Goal: Task Accomplishment & Management: Use online tool/utility

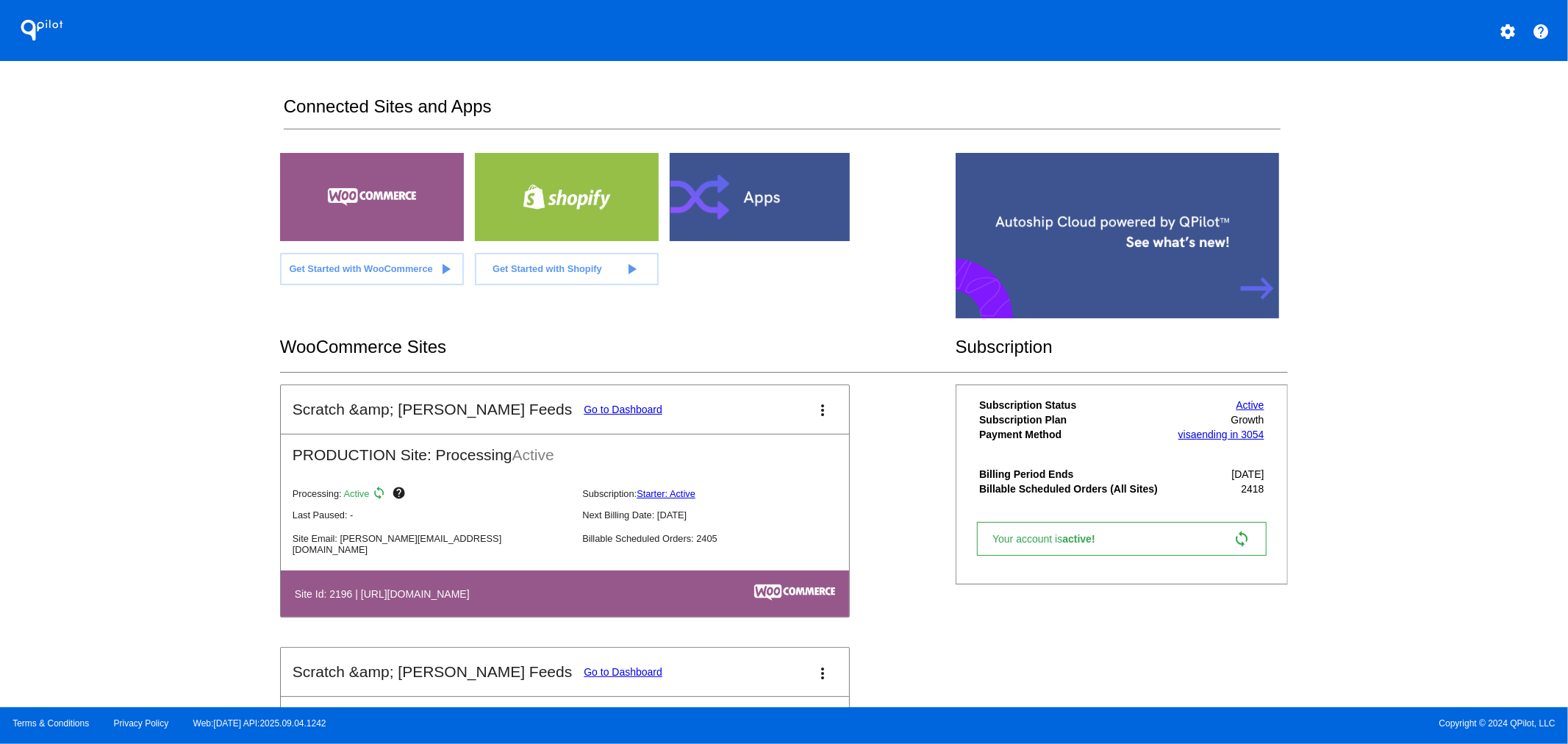
click at [584, 407] on link "Go to Dashboard" at bounding box center [622, 409] width 78 height 11
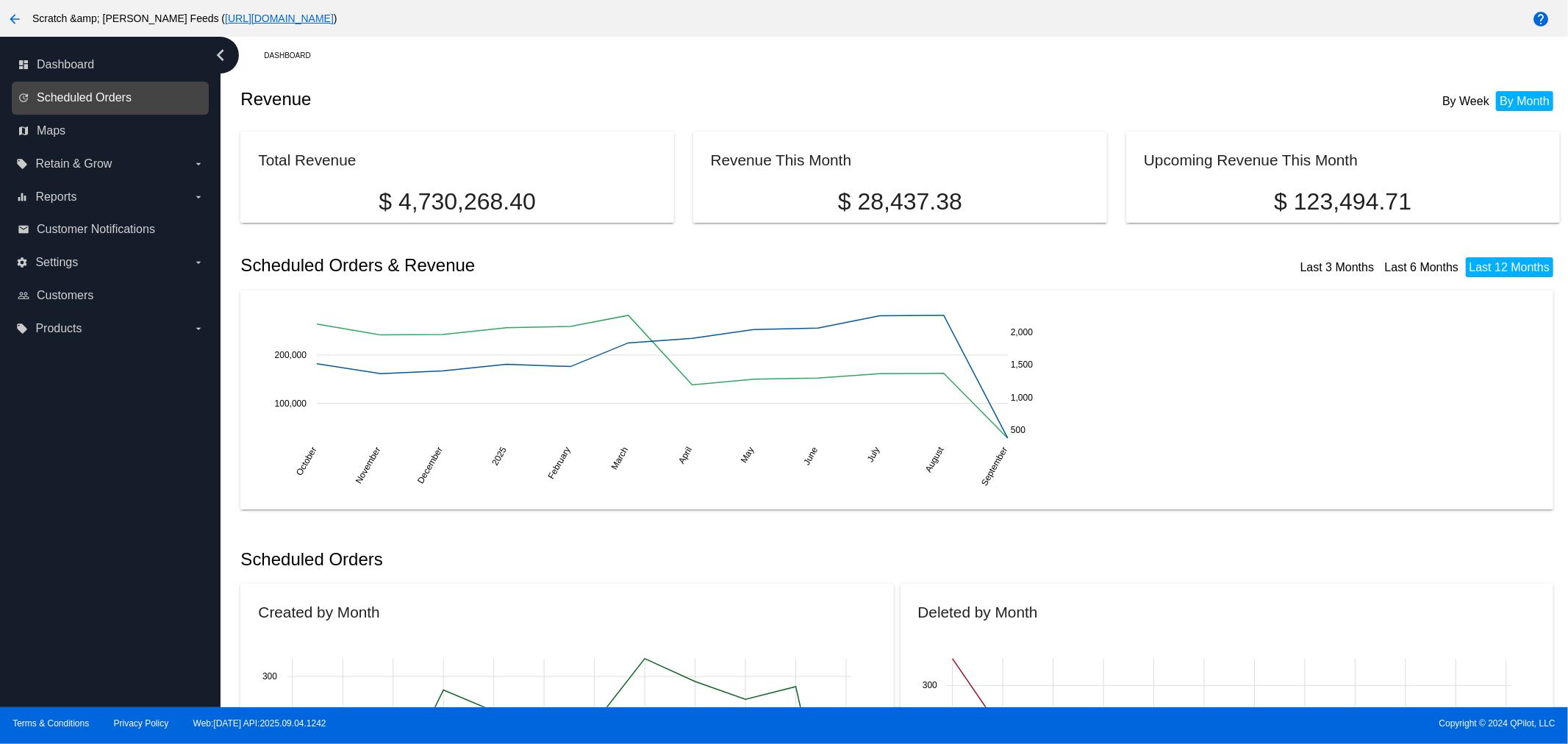
click at [118, 103] on span "Scheduled Orders" at bounding box center [84, 97] width 95 height 13
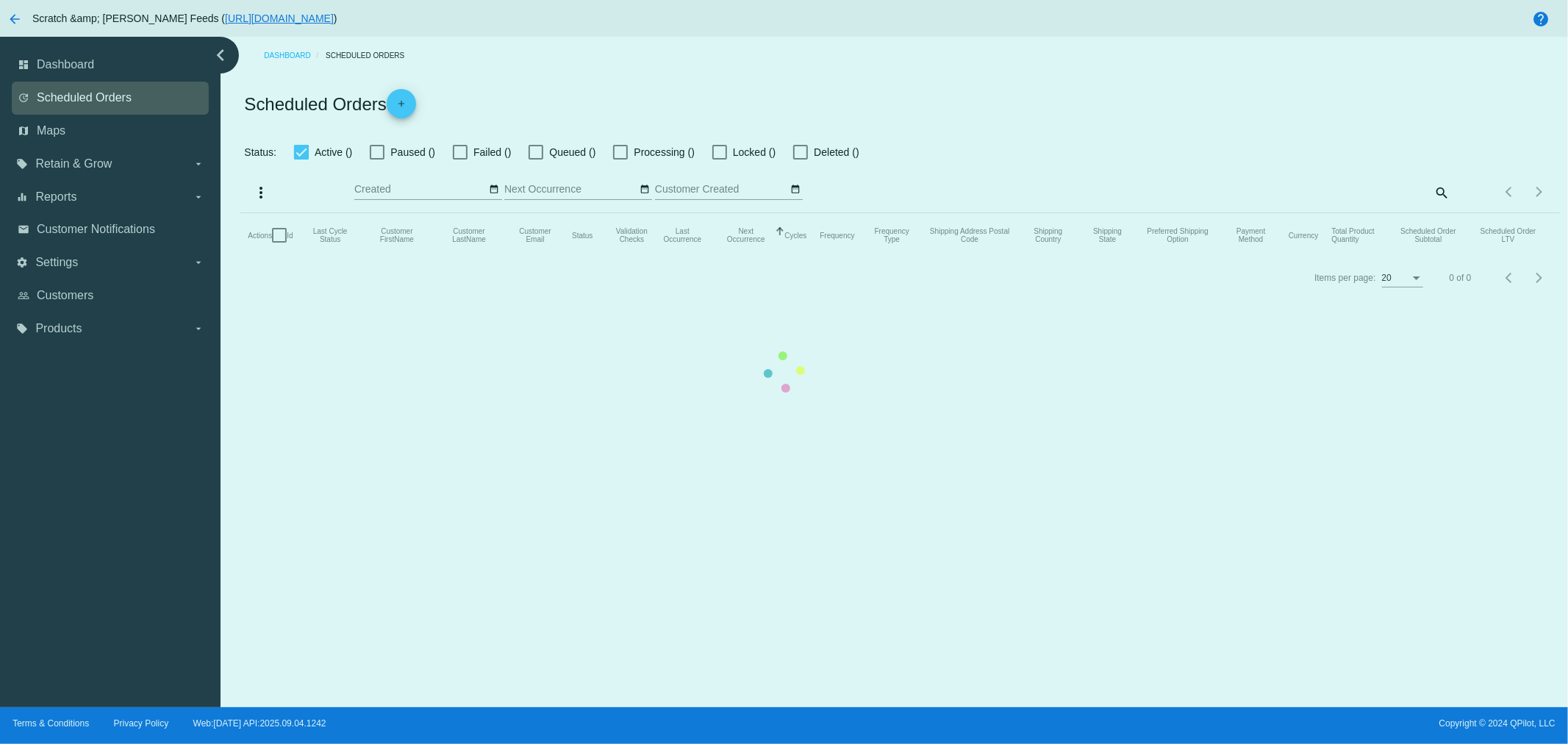
checkbox input "true"
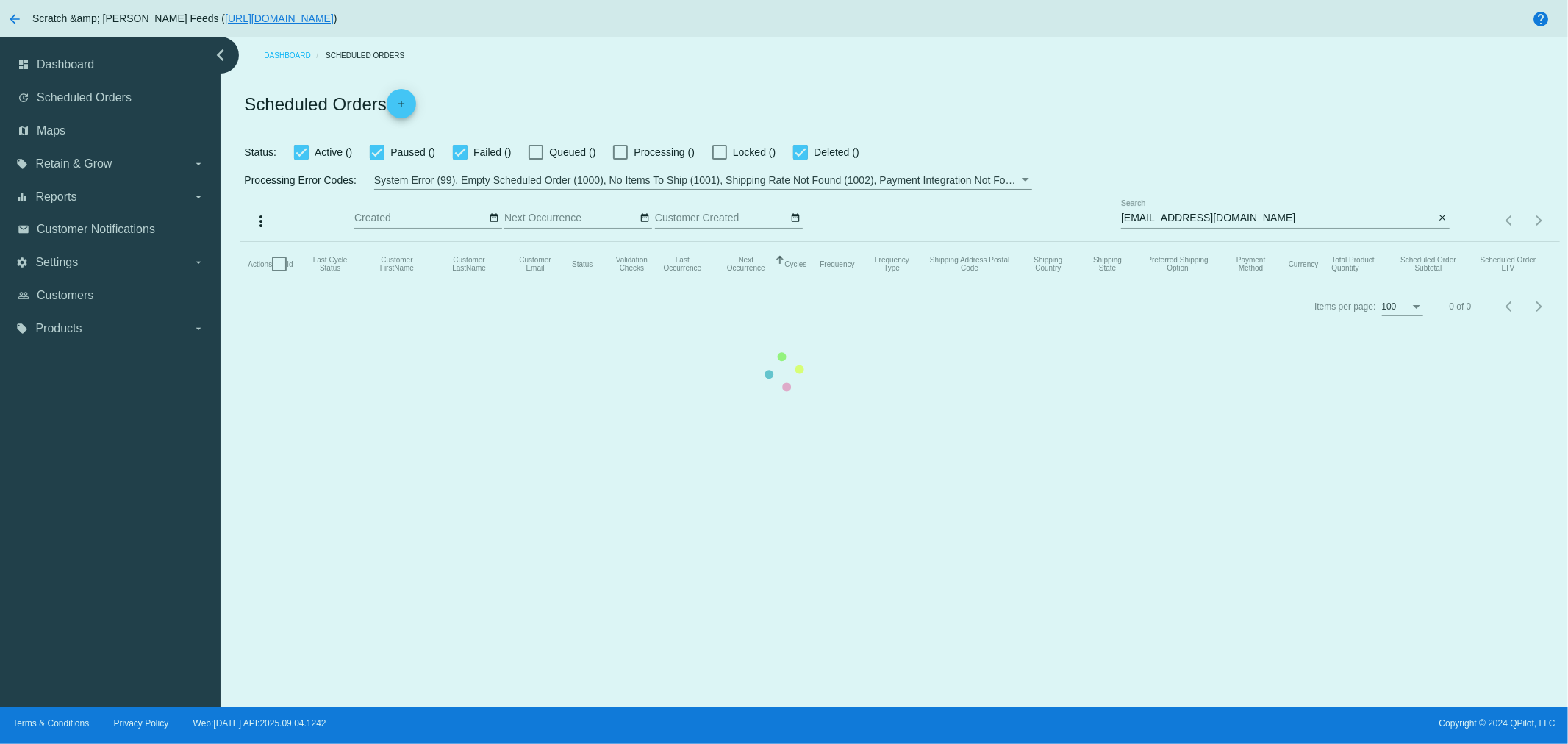
click at [1243, 242] on mat-table "Actions Id Last Cycle Status Customer FirstName Customer LastName Customer Emai…" at bounding box center [899, 264] width 1319 height 44
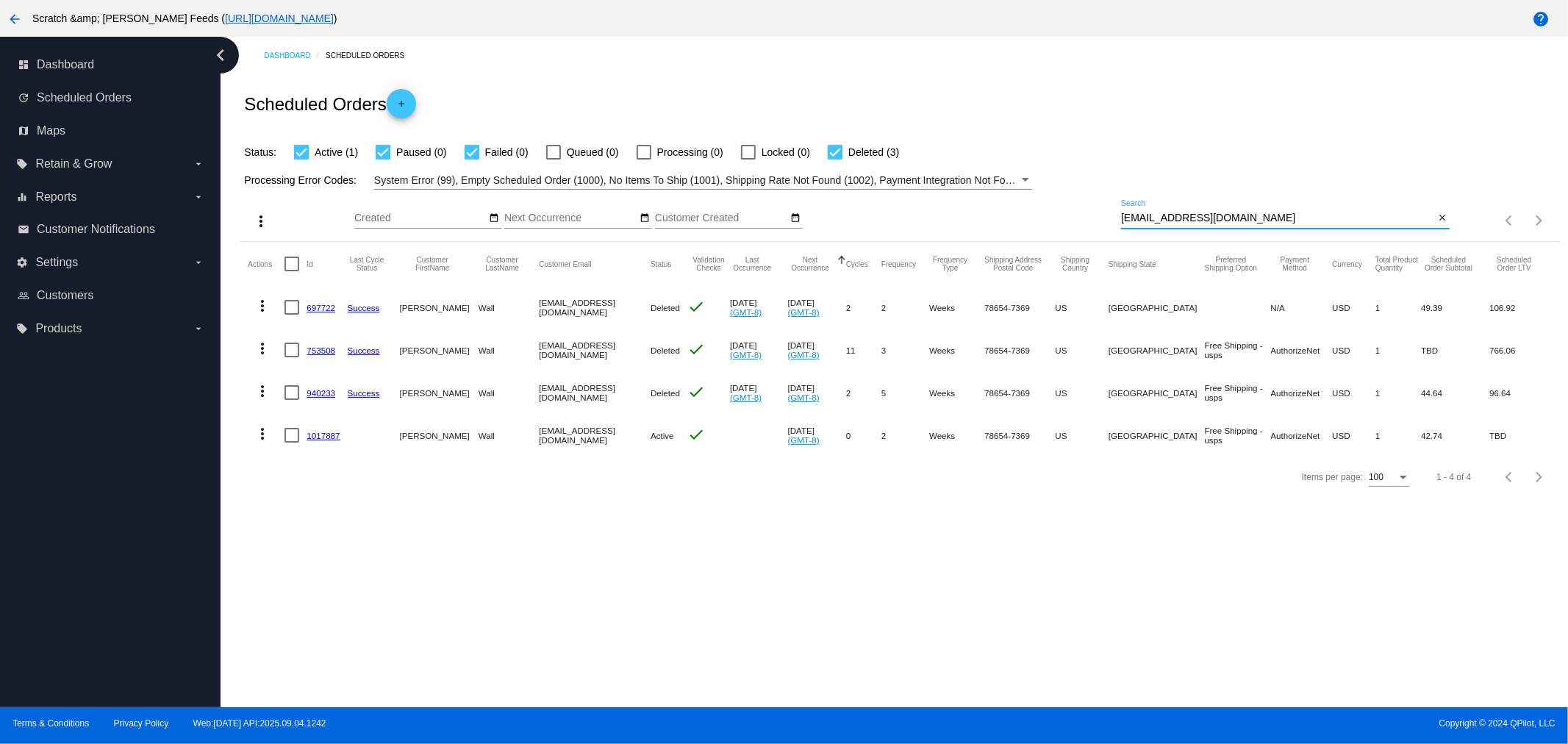
drag, startPoint x: 1237, startPoint y: 217, endPoint x: 1042, endPoint y: 225, distance: 195.2
click at [1042, 225] on div "more_vert Sep Jan Feb Mar [DATE]" at bounding box center [899, 216] width 1319 height 52
paste input "[PERSON_NAME] <[EMAIL_ADDRESS][DOMAIN_NAME]>"
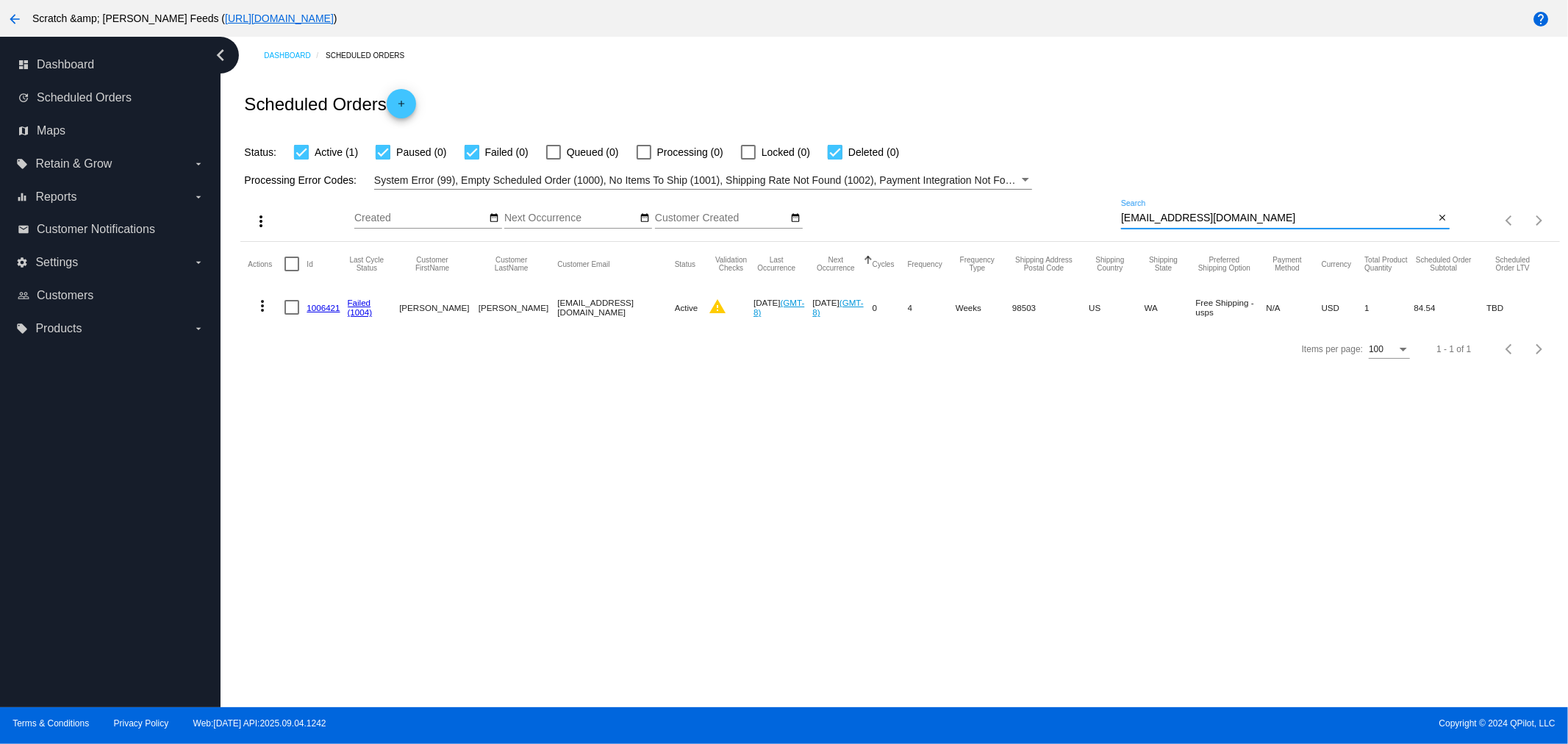
type input "[EMAIL_ADDRESS][DOMAIN_NAME]"
click at [315, 304] on link "1006421" at bounding box center [323, 307] width 33 height 10
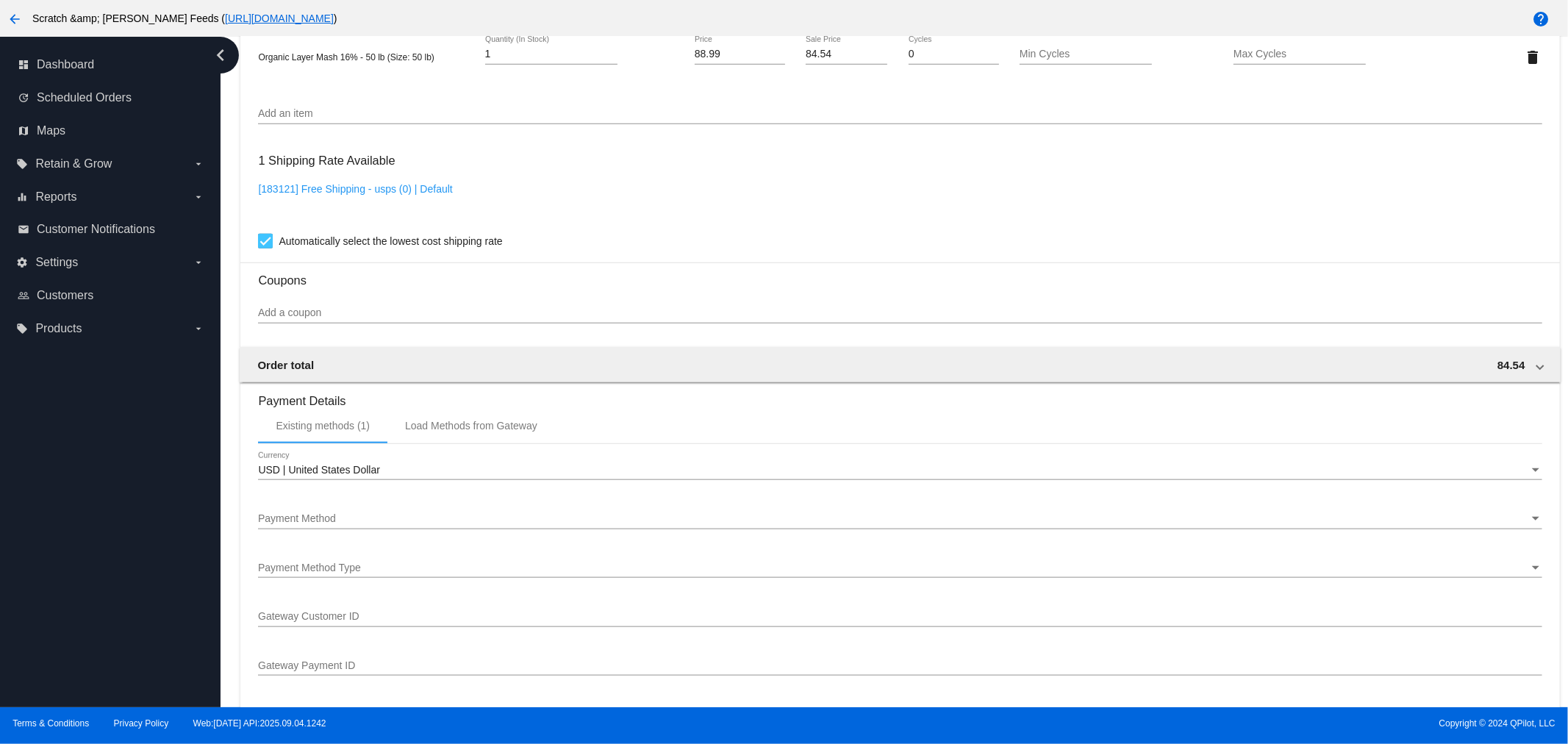
scroll to position [1143, 0]
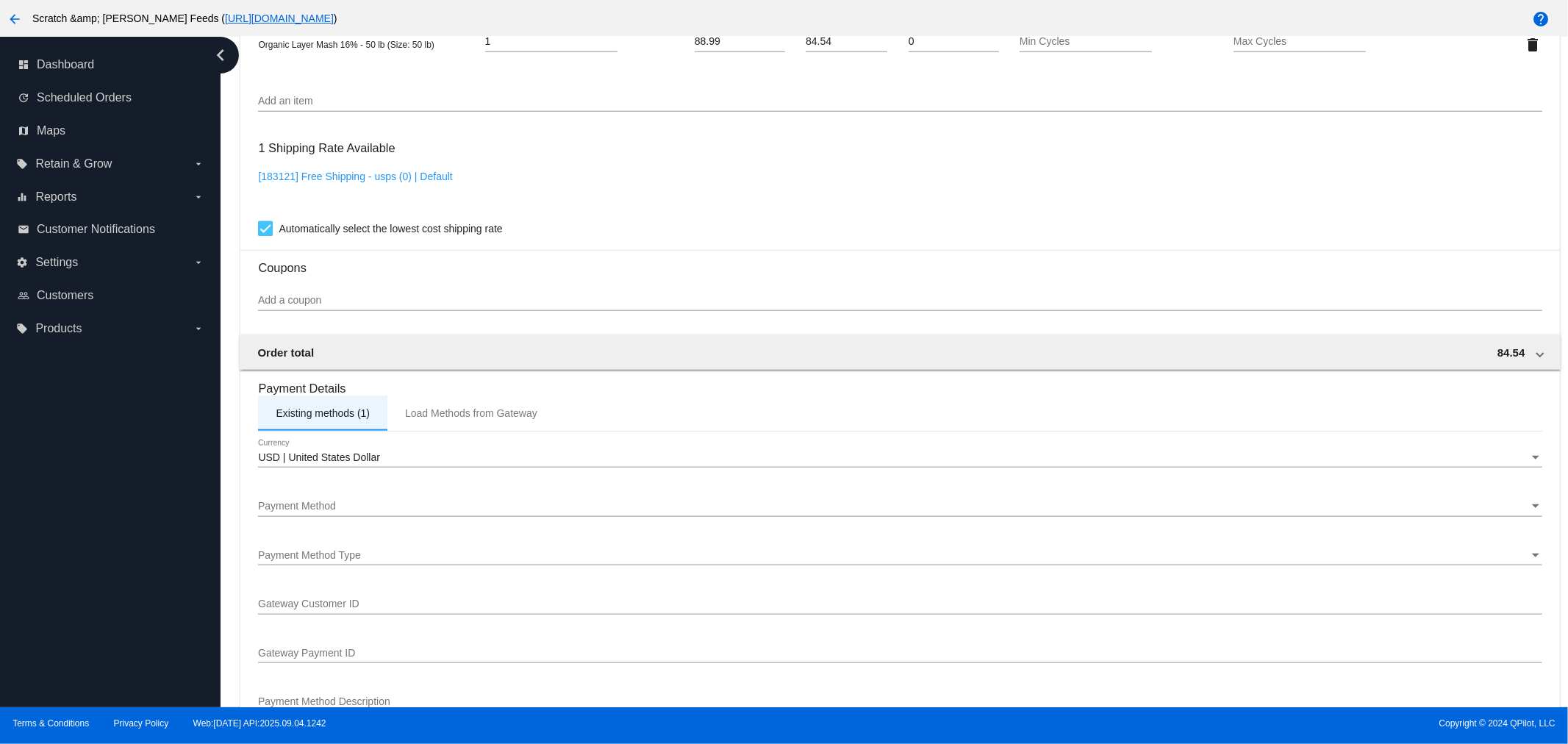
click at [341, 413] on div "Existing methods (1)" at bounding box center [322, 413] width 129 height 35
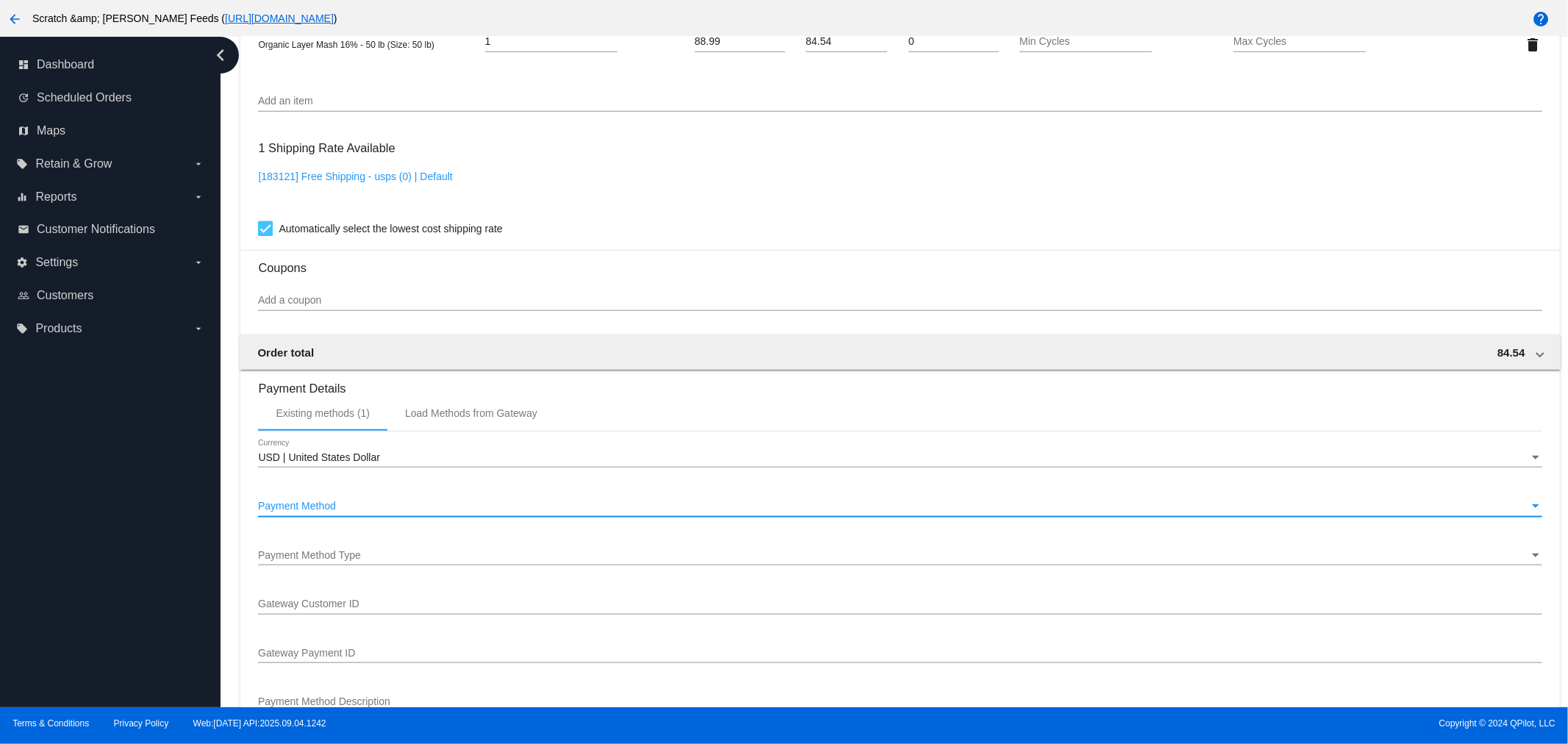
click at [369, 501] on div "Payment Method" at bounding box center [892, 506] width 1270 height 11
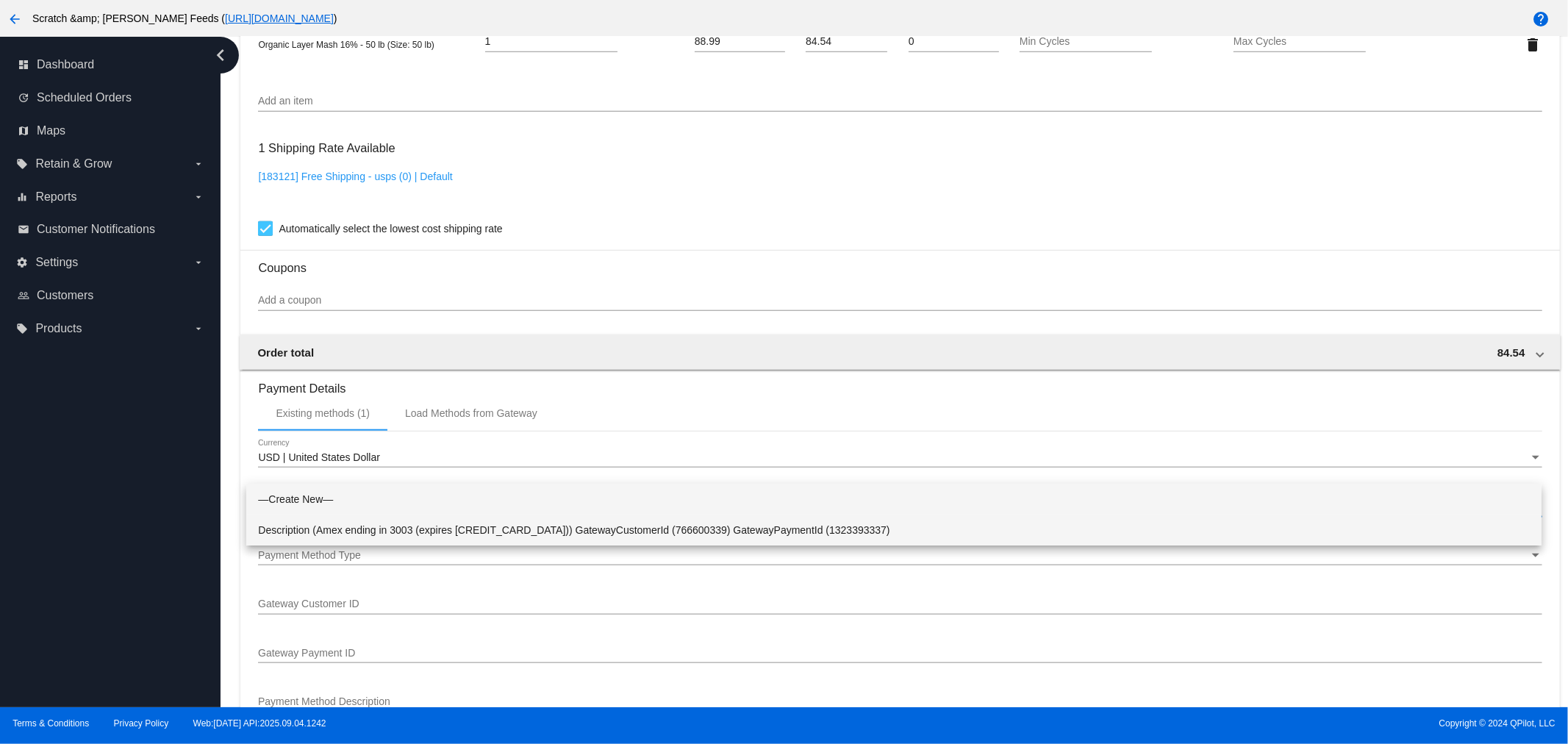
click at [377, 529] on span "Description (Amex ending in 3003 (expires [CREDIT_CARD_DATA])) GatewayCustomerI…" at bounding box center [893, 530] width 1272 height 31
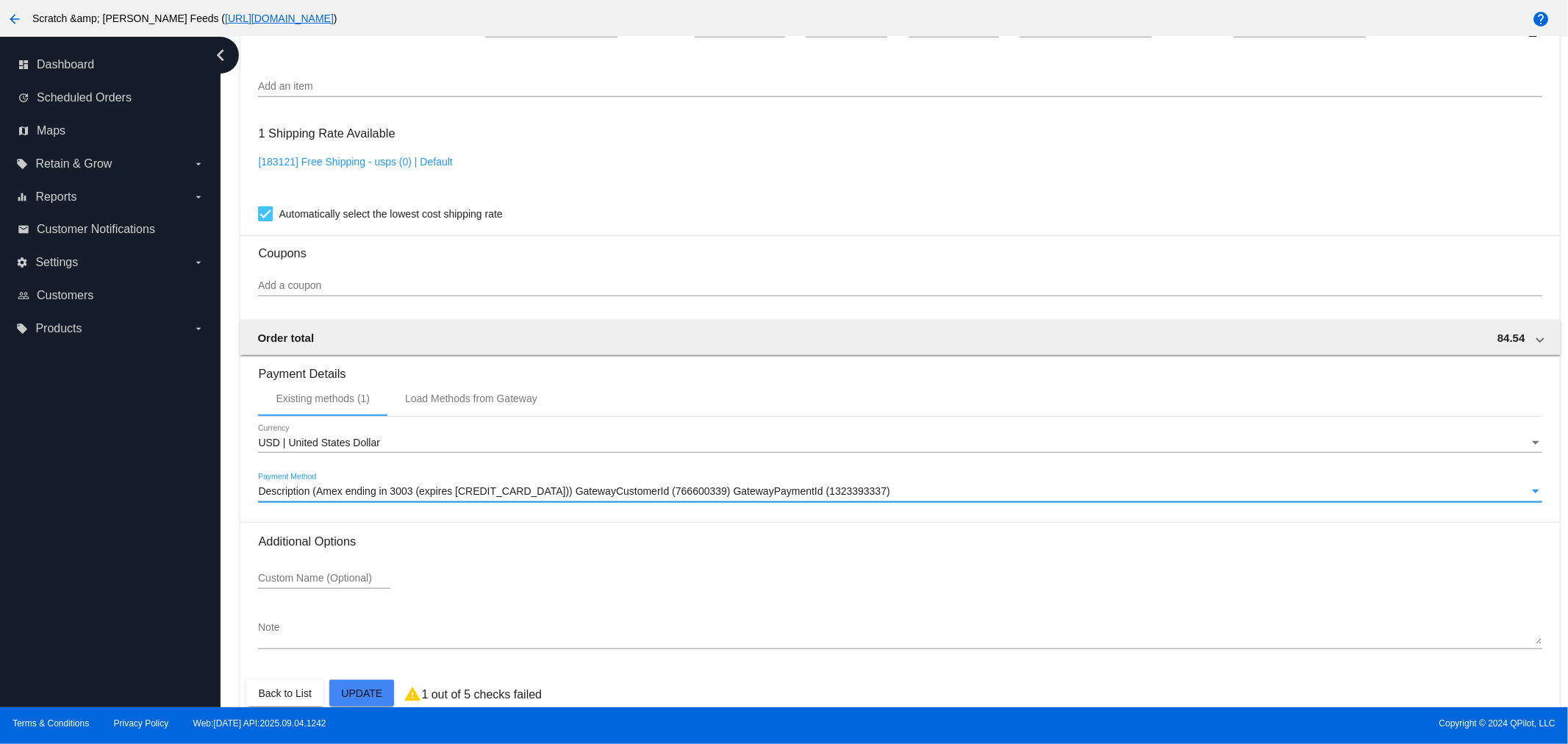
scroll to position [1173, 0]
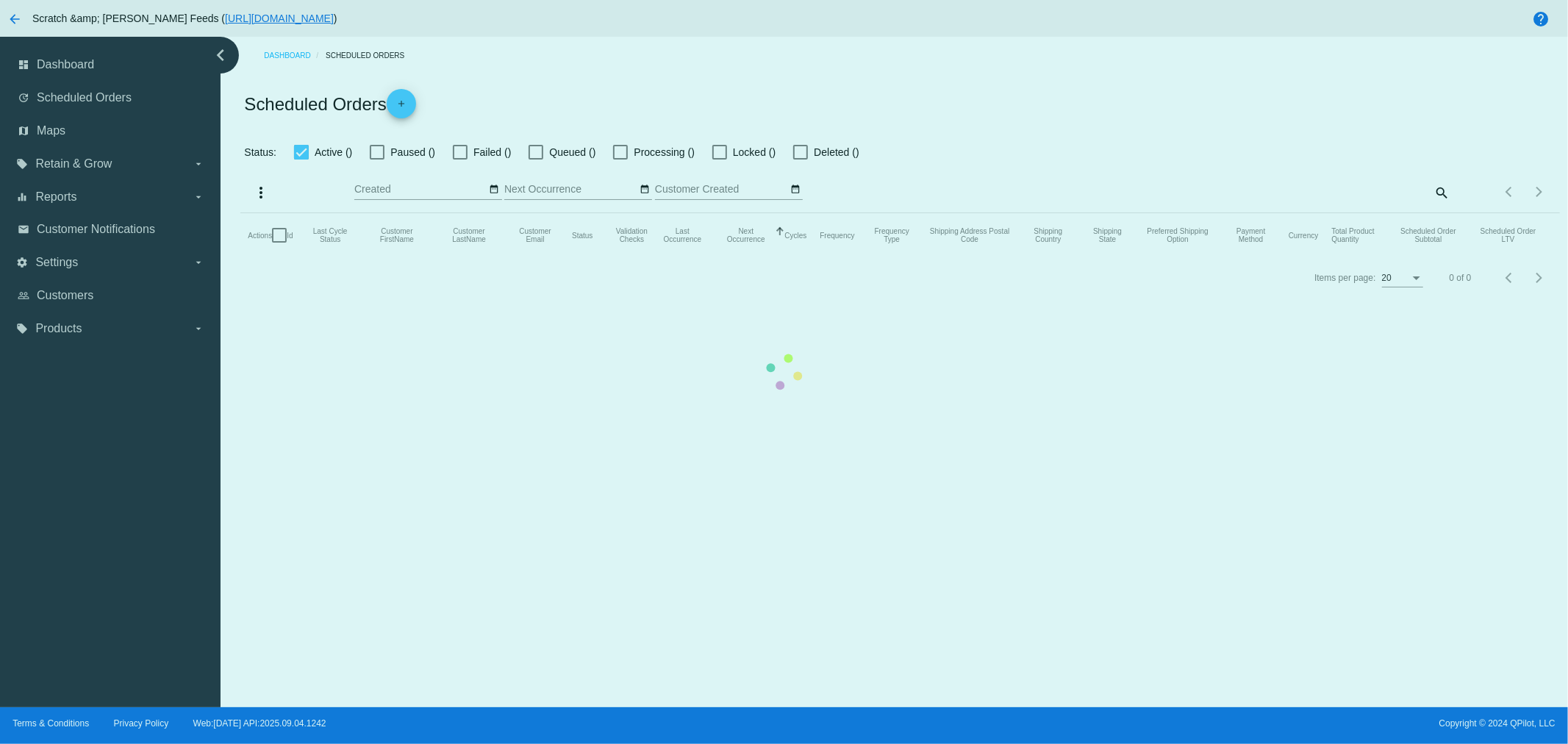
checkbox input "true"
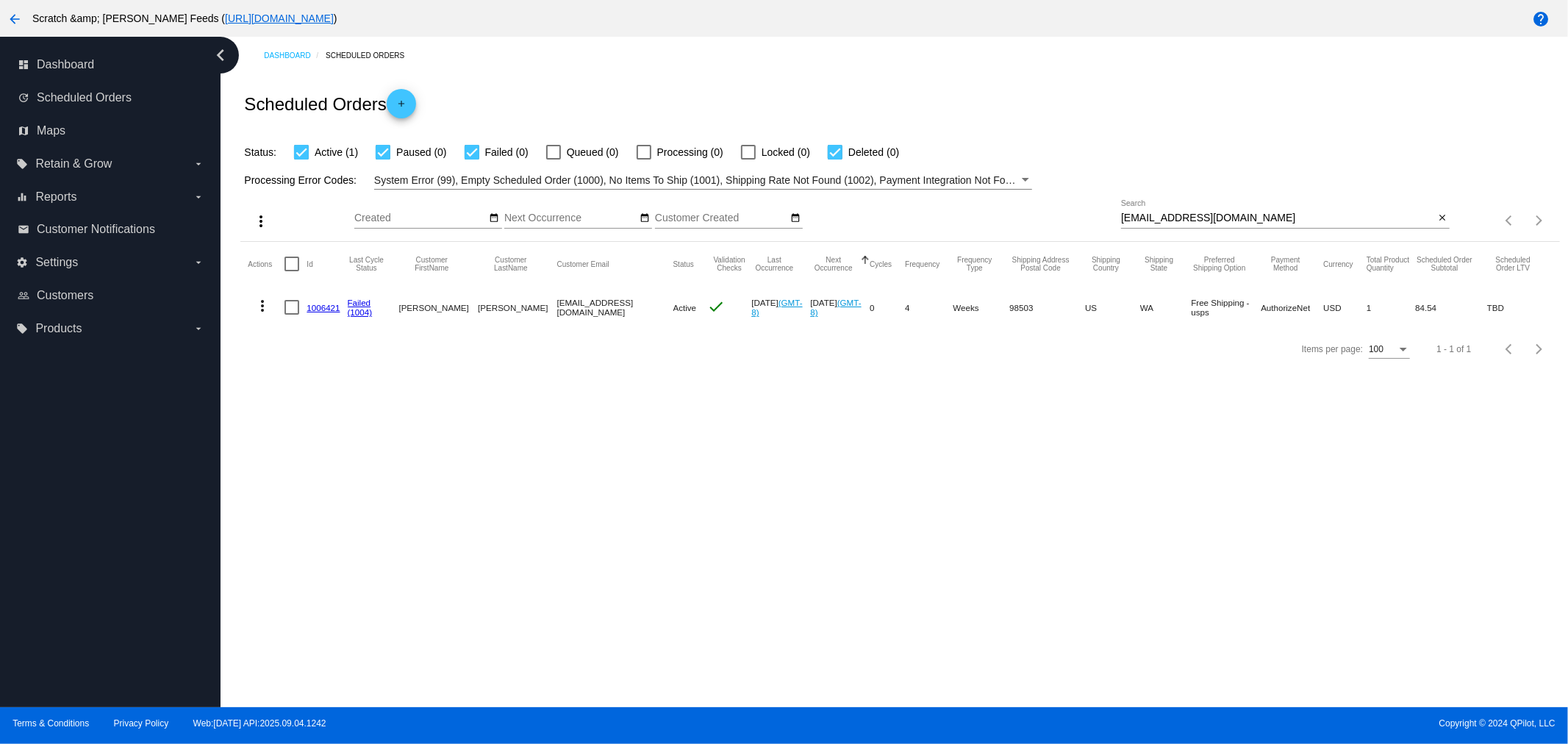
click at [318, 311] on link "1006421" at bounding box center [323, 307] width 33 height 10
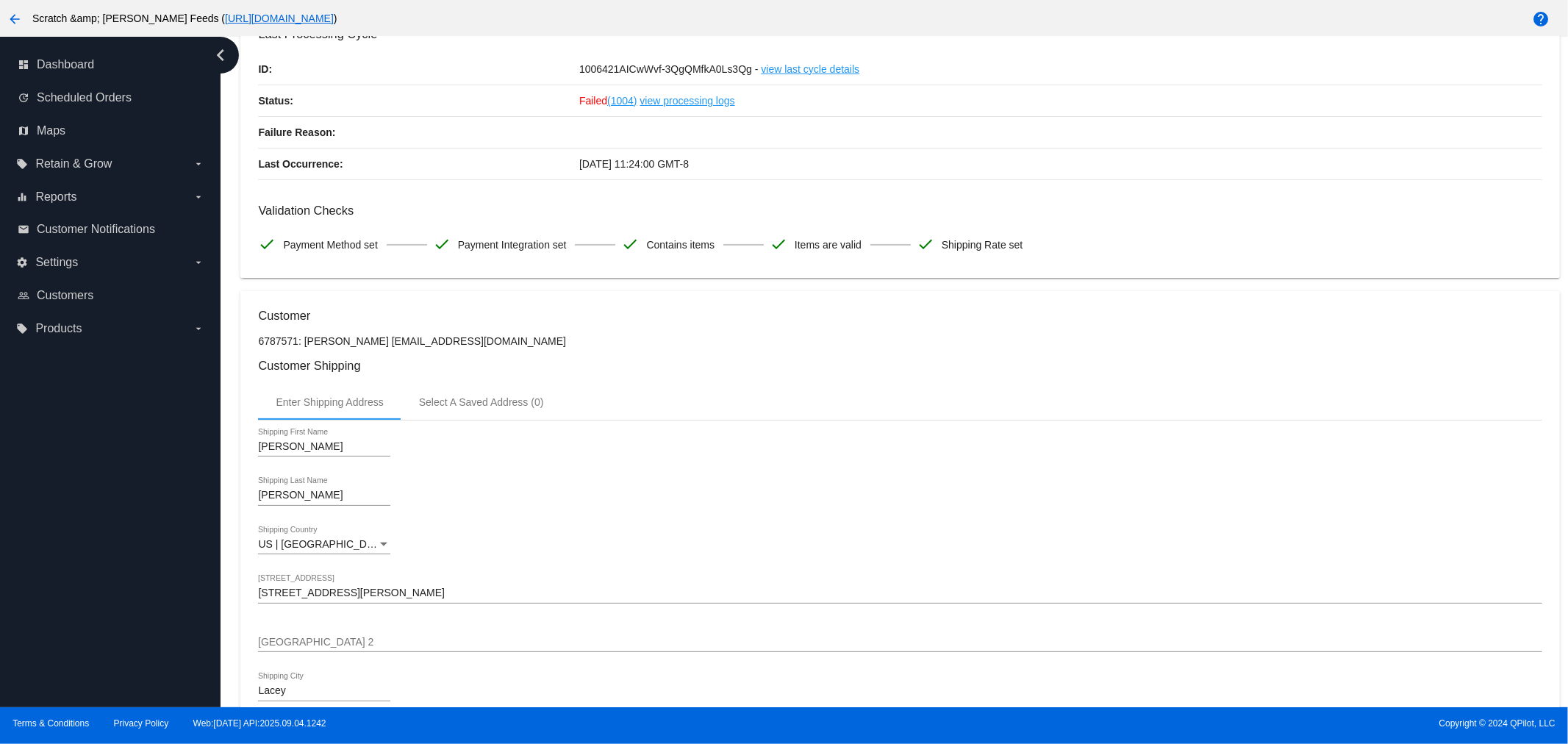
scroll to position [81, 0]
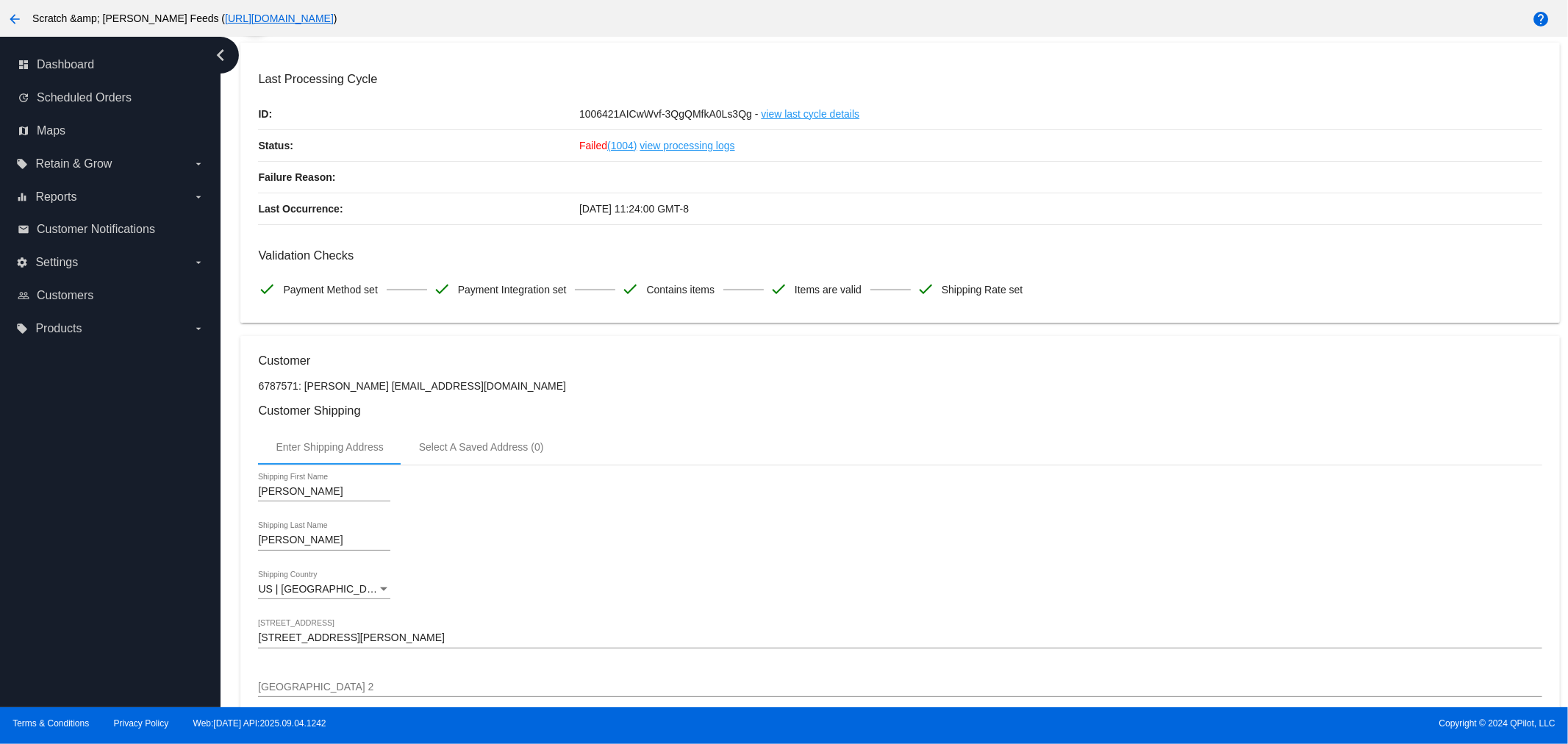
drag, startPoint x: 471, startPoint y: 387, endPoint x: 354, endPoint y: 384, distance: 117.0
click at [354, 384] on p "6787571: [PERSON_NAME] [EMAIL_ADDRESS][DOMAIN_NAME]" at bounding box center [899, 385] width 1284 height 11
copy p "[EMAIL_ADDRESS][DOMAIN_NAME]"
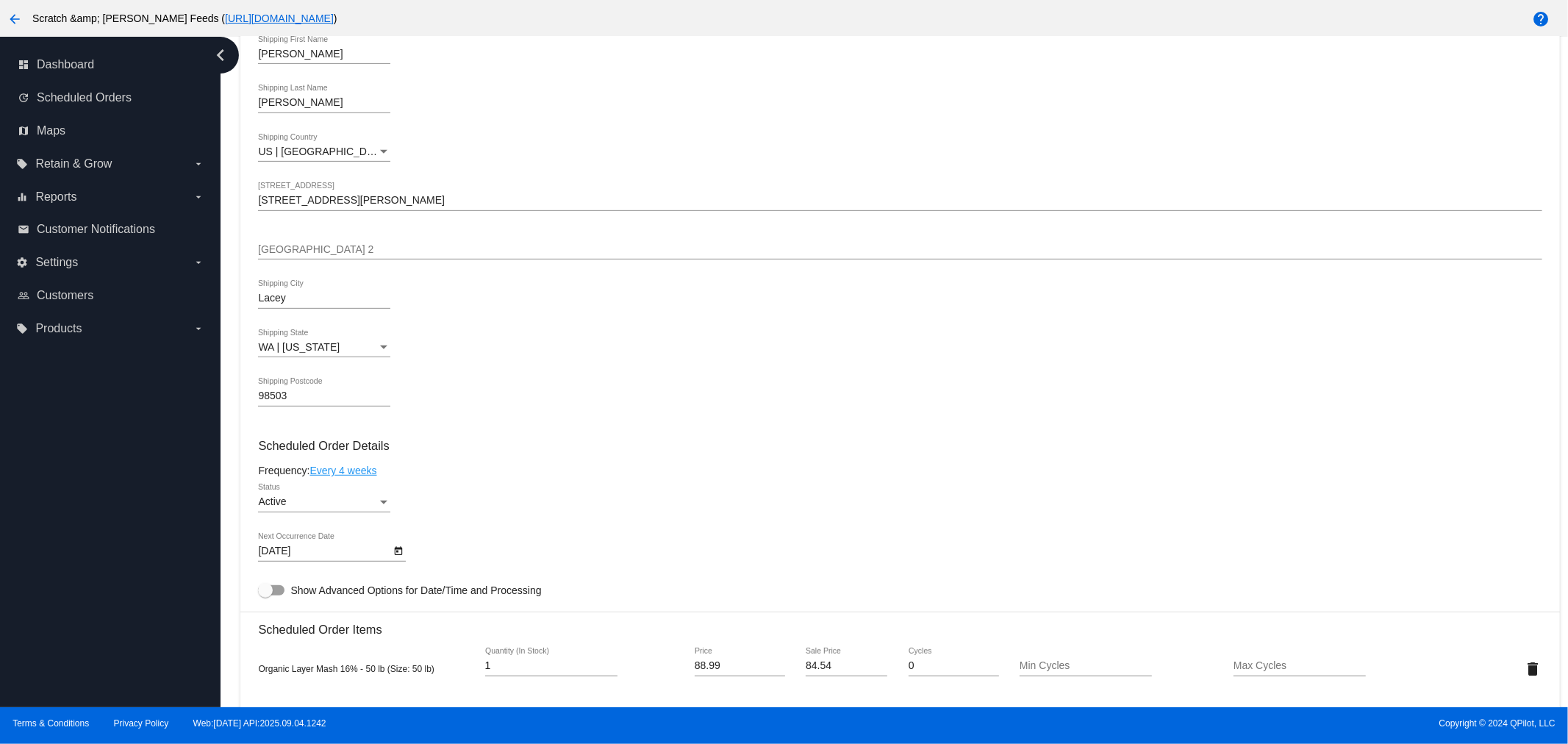
scroll to position [0, 0]
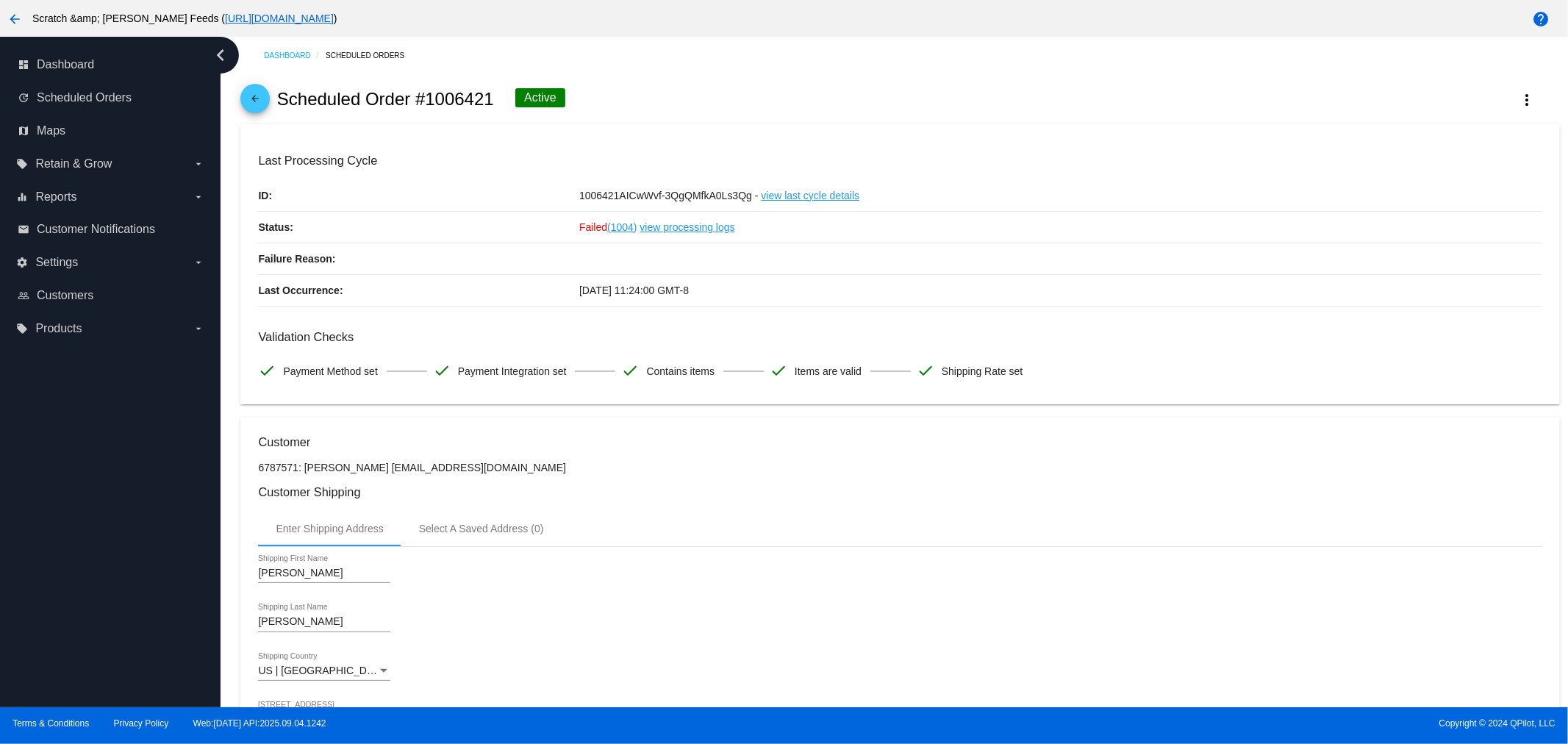
click at [256, 93] on mat-icon "arrow_back" at bounding box center [255, 102] width 17 height 17
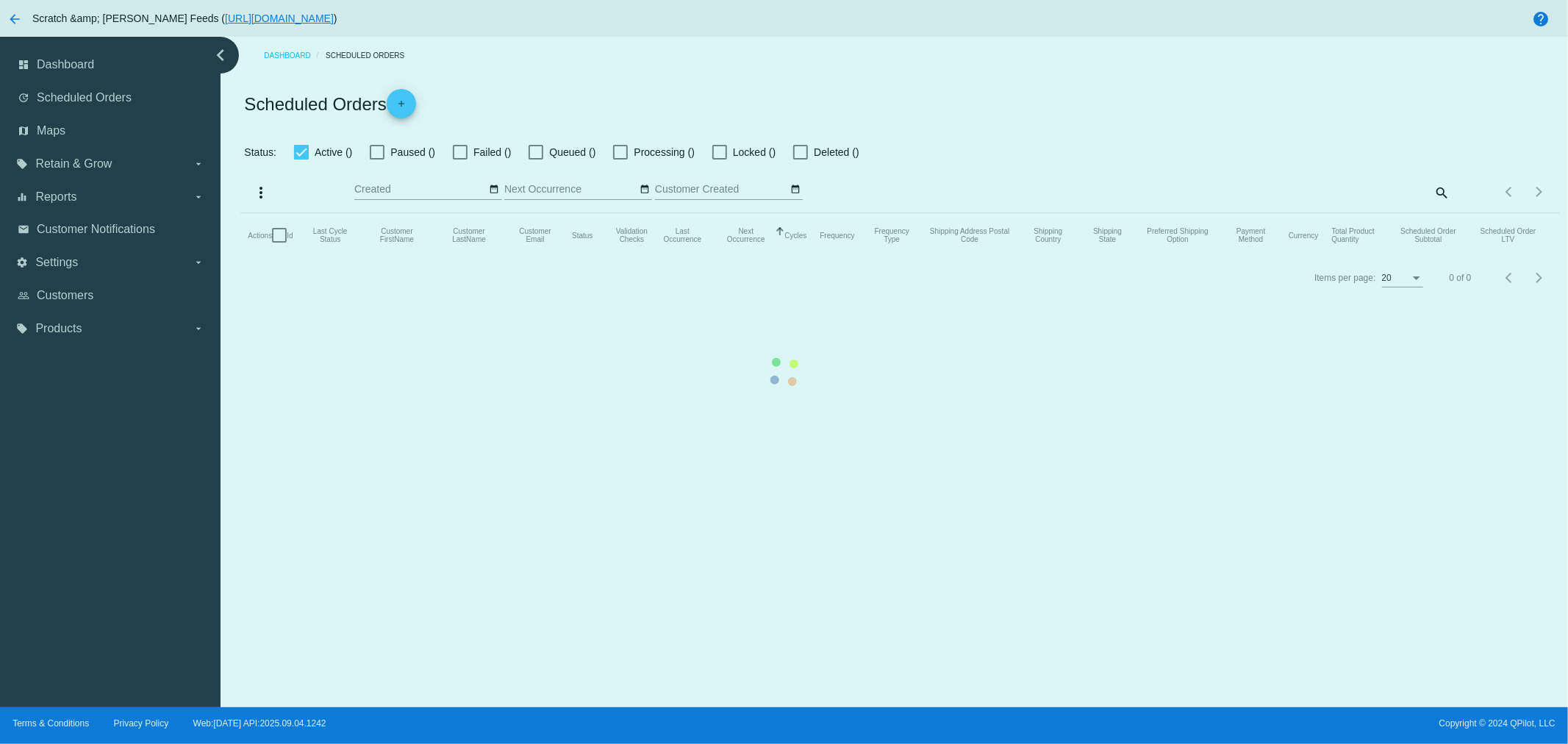
checkbox input "true"
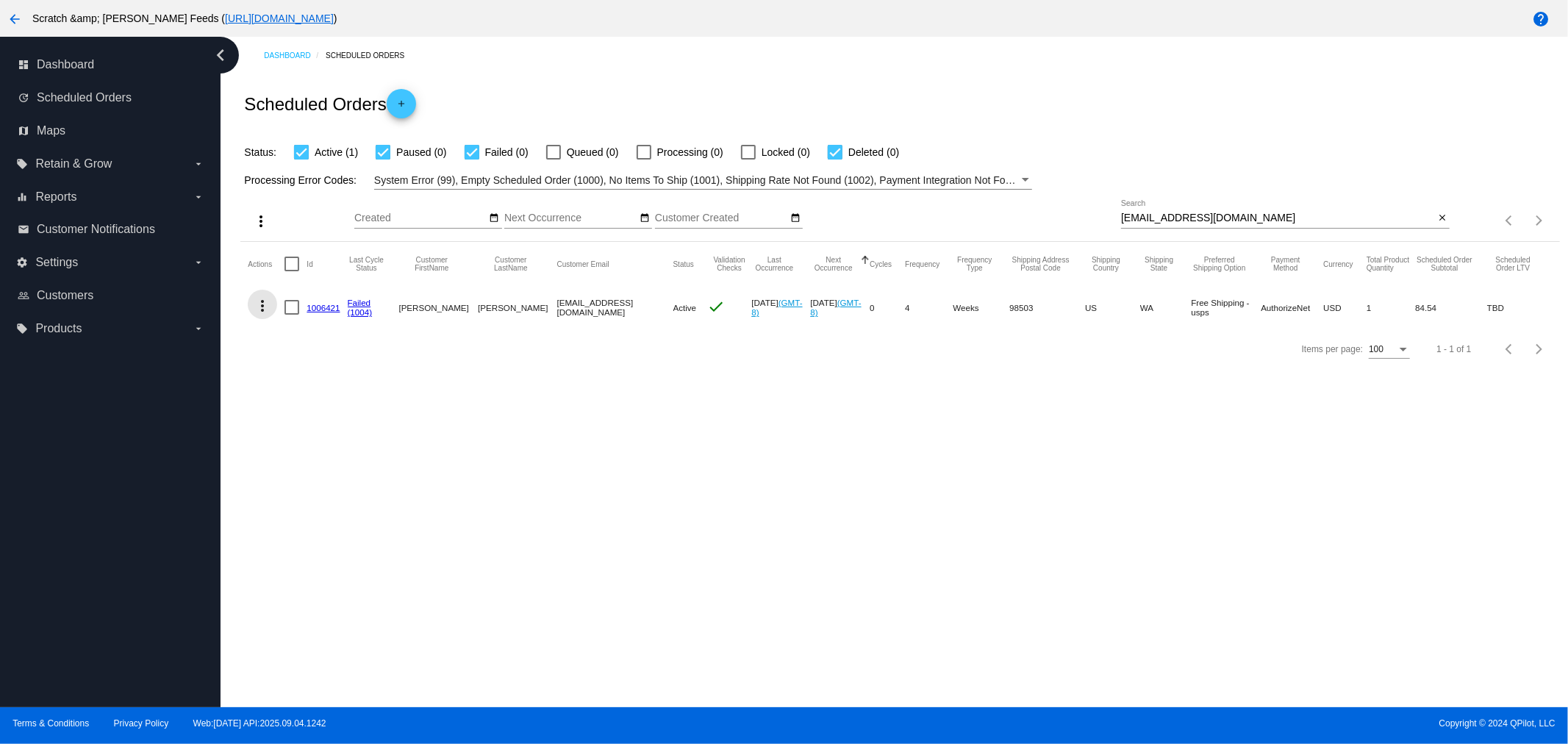
click at [262, 306] on mat-icon "more_vert" at bounding box center [262, 306] width 17 height 17
click at [303, 342] on span "View Event Logs" at bounding box center [330, 340] width 77 height 11
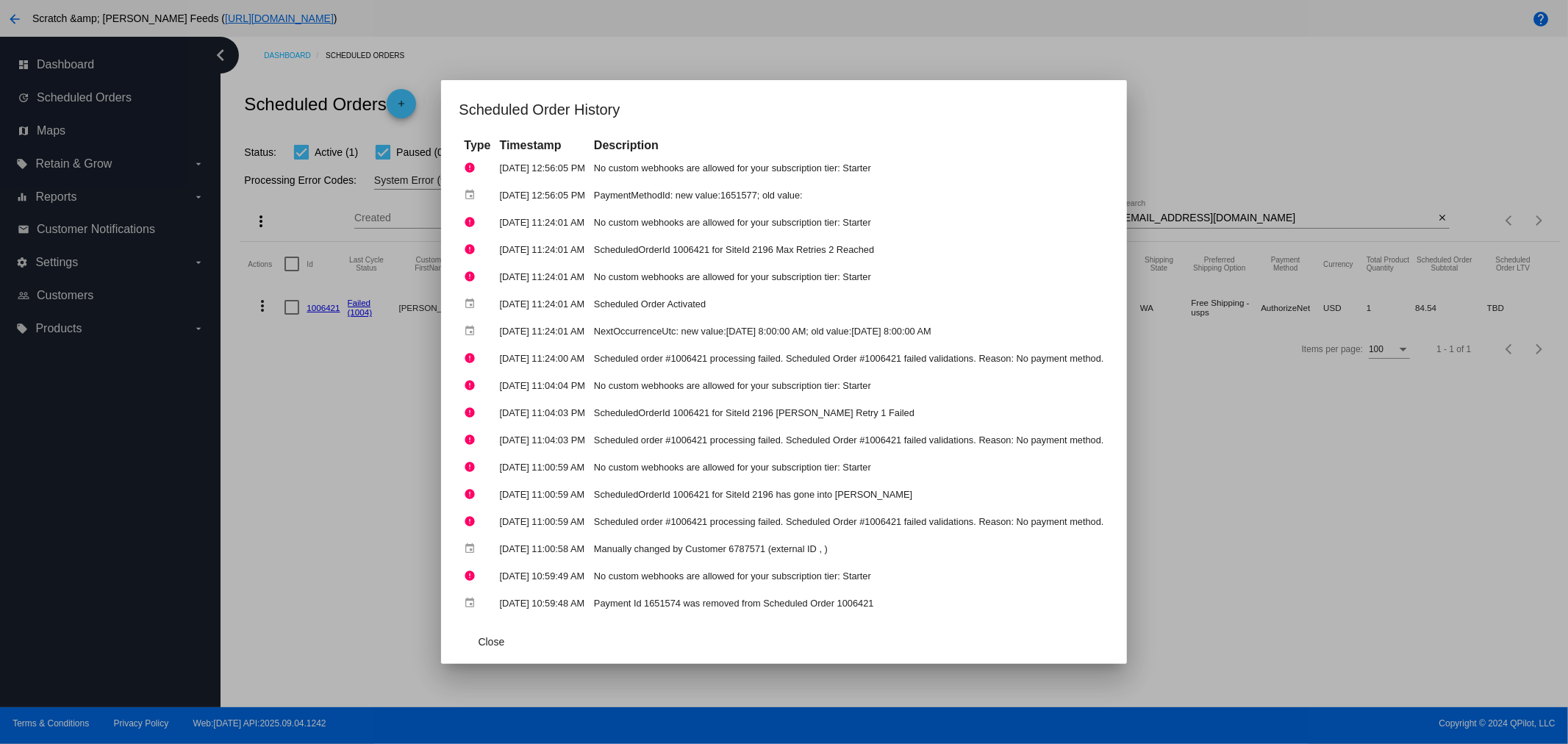
click at [258, 443] on div at bounding box center [784, 372] width 1568 height 744
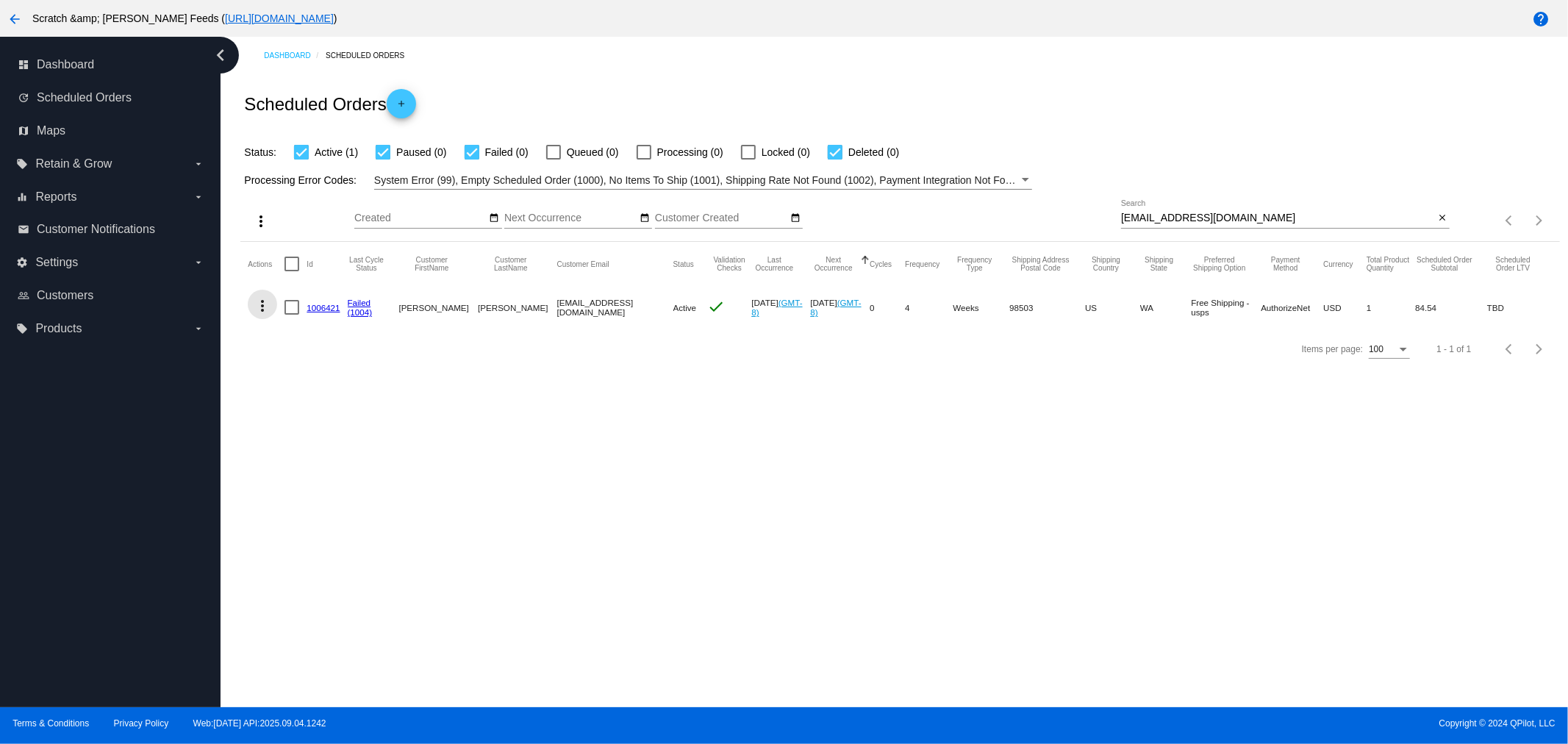
click at [262, 304] on mat-icon "more_vert" at bounding box center [262, 306] width 17 height 17
click at [311, 410] on span "Process Now" at bounding box center [322, 411] width 60 height 11
